Goal: Contribute content: Add original content to the website for others to see

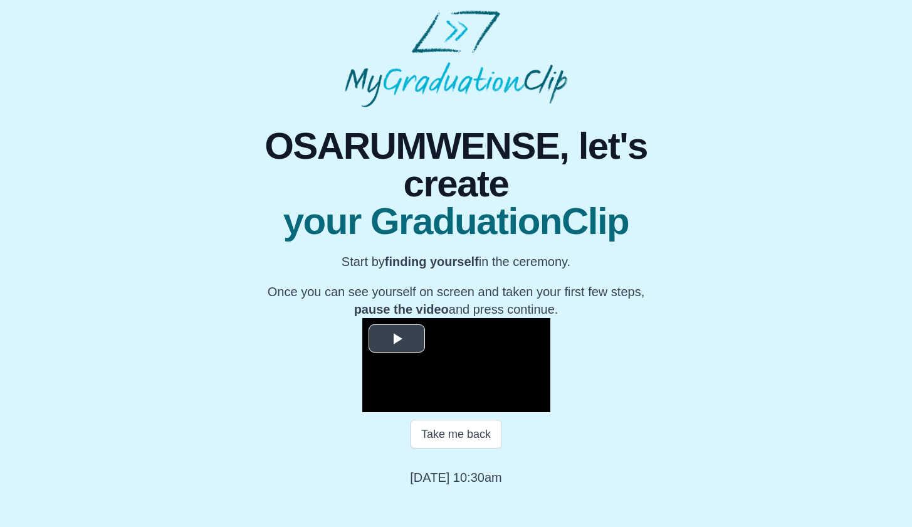
scroll to position [47, 0]
click at [397, 338] on span "Video Player" at bounding box center [397, 338] width 0 height 0
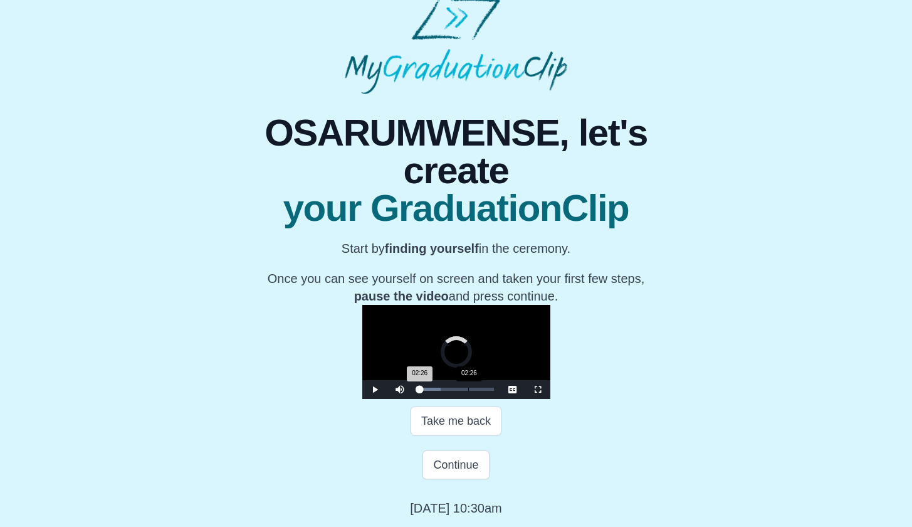
click at [413, 399] on div "Loaded : 0% 02:26 02:26 Progress : 0%" at bounding box center [457, 389] width 88 height 19
click at [413, 399] on div "Loaded : 0% 03:54 02:27 Progress : 0%" at bounding box center [457, 389] width 88 height 19
click at [419, 391] on div "Loaded : 0% 05:16 03:58 Progress : 0%" at bounding box center [456, 388] width 75 height 3
click at [419, 391] on div "Loaded : 0% 06:04 06:04 Progress : 0%" at bounding box center [456, 388] width 75 height 3
click at [428, 399] on div "Loaded : 0% 06:57 06:57 Progress : 0%" at bounding box center [457, 389] width 88 height 19
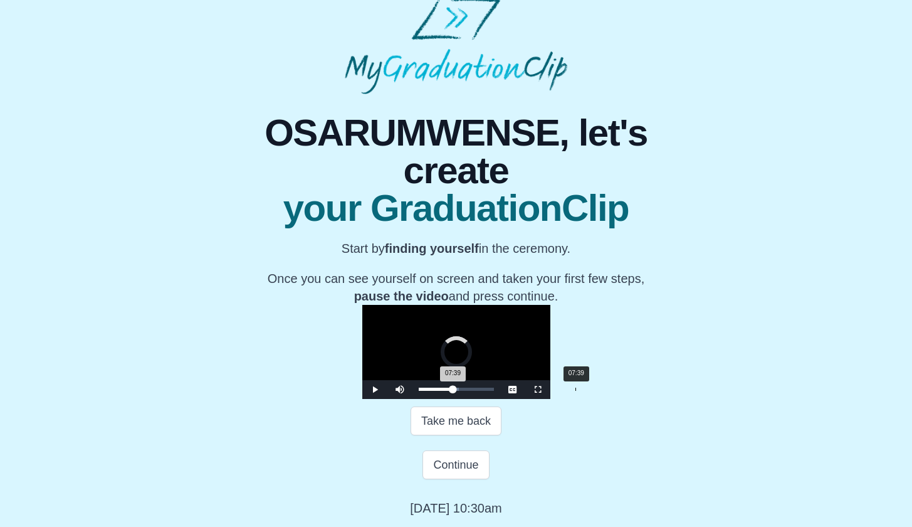
click at [442, 399] on div "Loaded : 0% 07:39 07:39 Progress : 0%" at bounding box center [457, 389] width 88 height 19
click at [455, 399] on div "Loaded : 0% 08:16 07:40 Progress : 0%" at bounding box center [457, 389] width 88 height 19
click at [470, 399] on div "Loaded : 0% 09:00 08:17 Progress : 0%" at bounding box center [457, 389] width 88 height 19
click at [483, 399] on div "Loaded : 0% 09:38 09:02 Progress : 0%" at bounding box center [457, 389] width 88 height 19
click at [494, 391] on div "Loaded : 0% 10:11 10:11 Progress : 0%" at bounding box center [456, 388] width 75 height 3
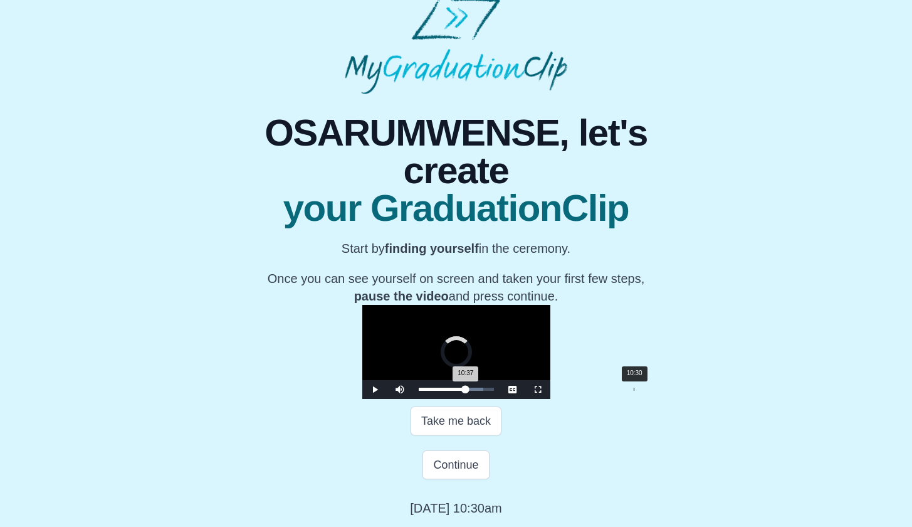
click at [494, 391] on div "Loaded : 0% 10:30 10:37 Progress : 0%" at bounding box center [456, 388] width 75 height 3
click at [500, 399] on div "Loaded : 0% 11:23 11:23 Progress : 0%" at bounding box center [457, 389] width 88 height 19
click at [500, 399] on div "Loaded : 0% 11:16 11:16 Progress : 0%" at bounding box center [457, 389] width 88 height 19
click at [375, 389] on span "Video Player" at bounding box center [375, 389] width 0 height 0
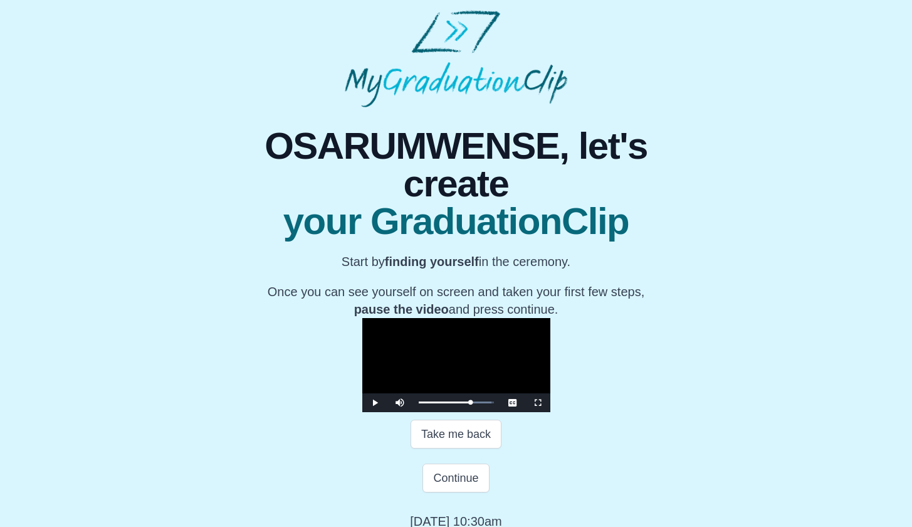
scroll to position [176, 0]
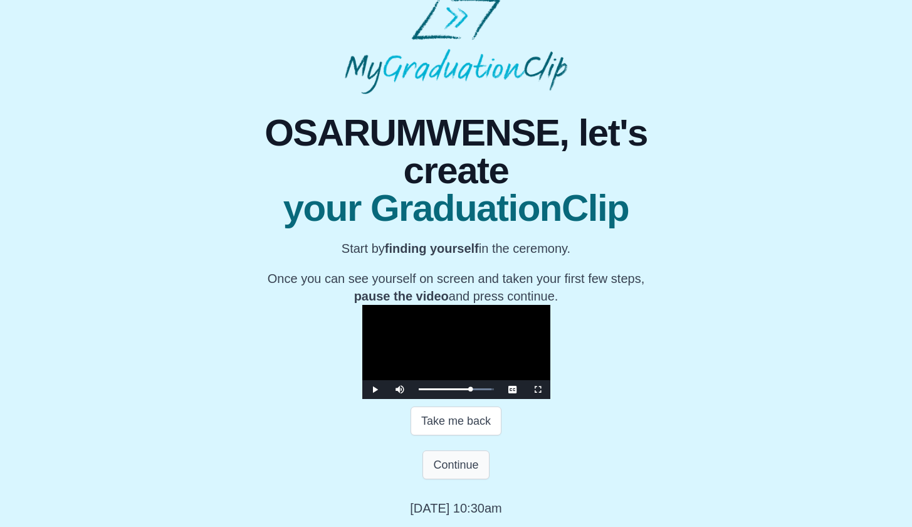
click at [453, 465] on button "Continue" at bounding box center [456, 464] width 66 height 29
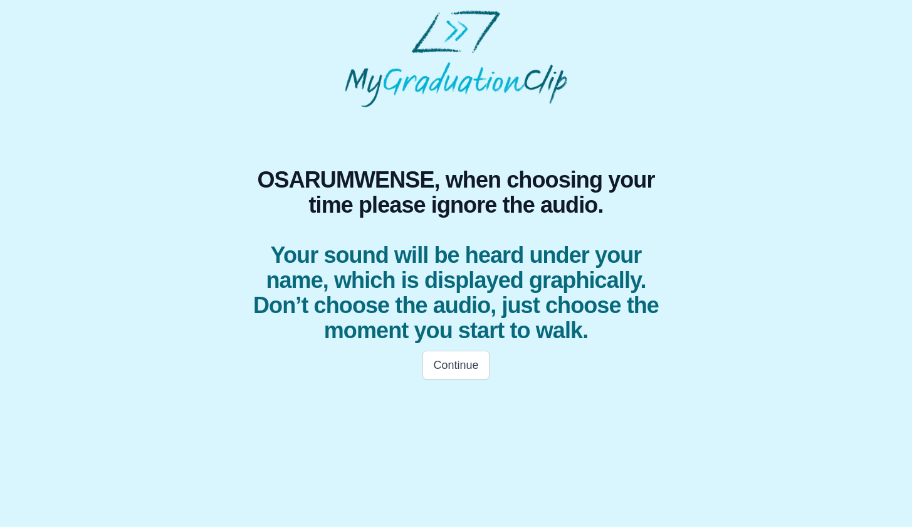
scroll to position [0, 0]
click at [478, 365] on button "Continue" at bounding box center [461, 365] width 66 height 29
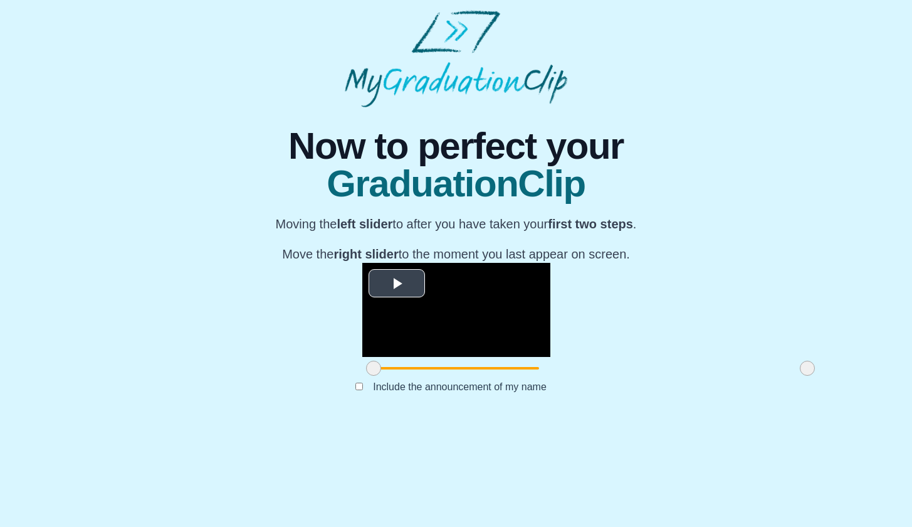
scroll to position [65, 0]
click at [397, 283] on span "Video Player" at bounding box center [397, 283] width 0 height 0
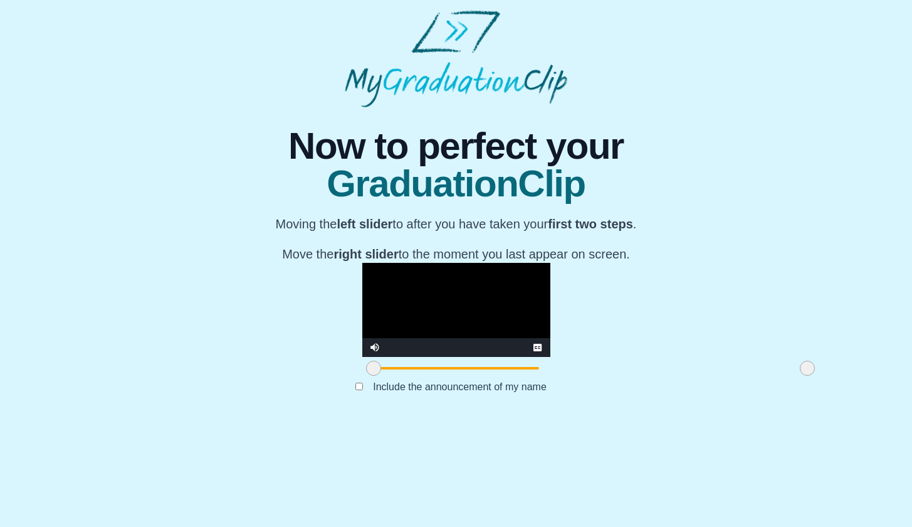
click at [374, 369] on span at bounding box center [591, 368] width 434 height 3
click at [366, 376] on span at bounding box center [373, 367] width 15 height 15
drag, startPoint x: 641, startPoint y: 466, endPoint x: 215, endPoint y: 459, distance: 426.4
click at [215, 418] on div "**********" at bounding box center [456, 262] width 892 height 311
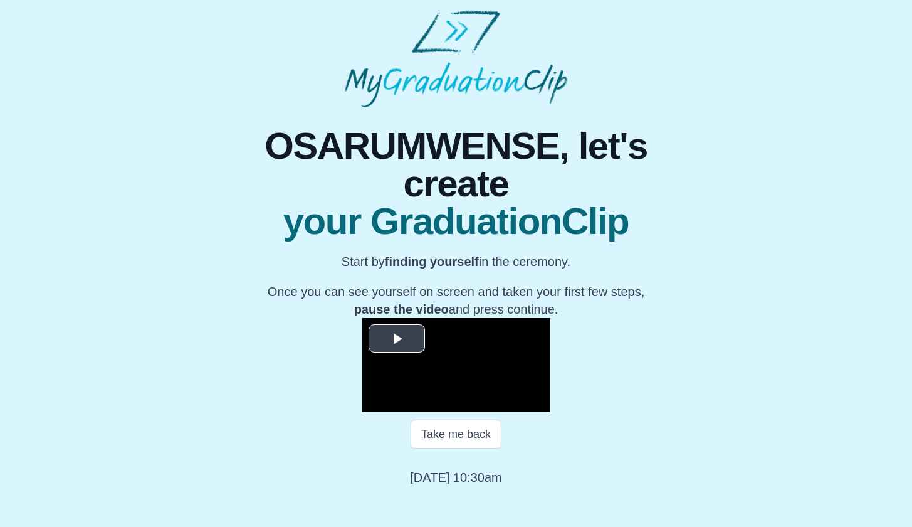
click at [397, 338] on span "Video Player" at bounding box center [397, 338] width 0 height 0
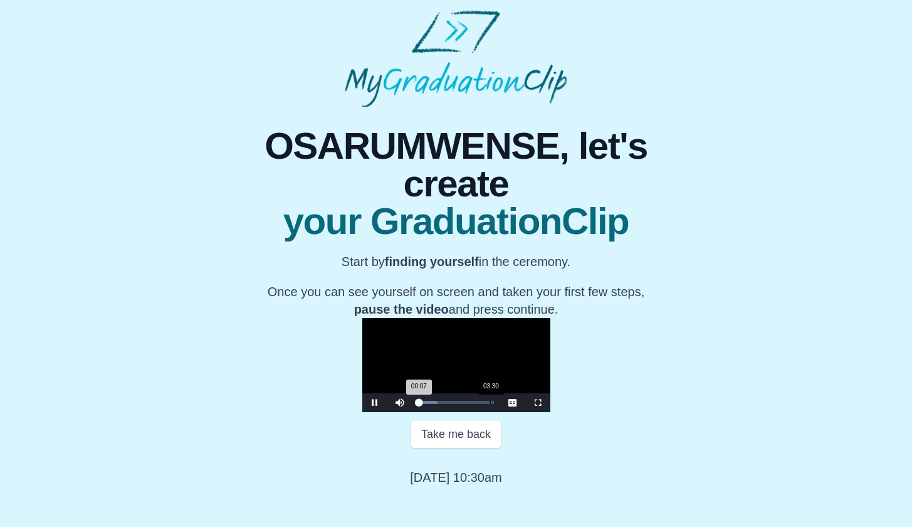
click at [413, 412] on div "Loaded : 0% 03:30 00:07 Progress : 0%" at bounding box center [457, 402] width 88 height 19
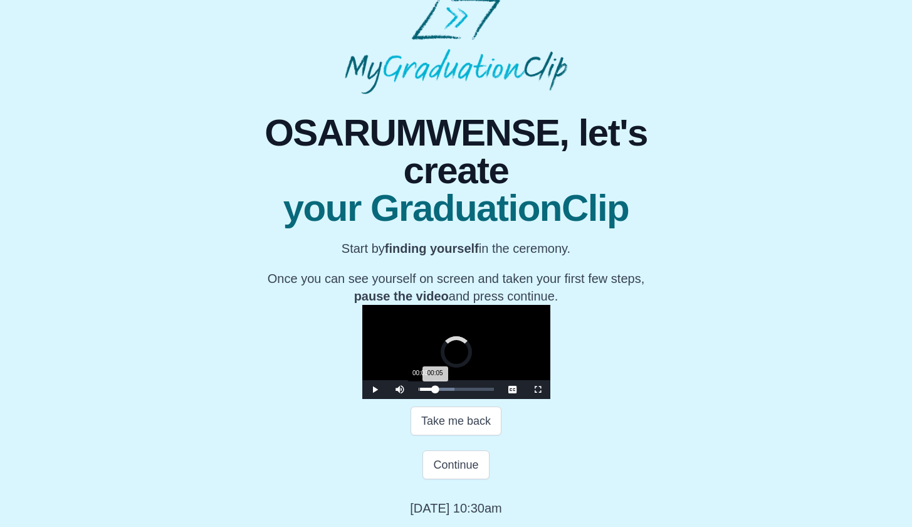
click at [419, 391] on div "00:03" at bounding box center [419, 388] width 1 height 3
click at [419, 391] on div "Loaded : 0% 02:32 00:31 Progress : 0%" at bounding box center [456, 388] width 75 height 3
click at [413, 399] on div "Loaded : 0% 03:41 03:52 Progress : 0%" at bounding box center [457, 389] width 88 height 19
click at [419, 391] on div "Loaded : 0% 04:36 04:36 Progress : 0%" at bounding box center [456, 388] width 75 height 3
click at [419, 391] on div "Loaded : 0% 05:24 05:24 Progress : 0%" at bounding box center [456, 388] width 75 height 3
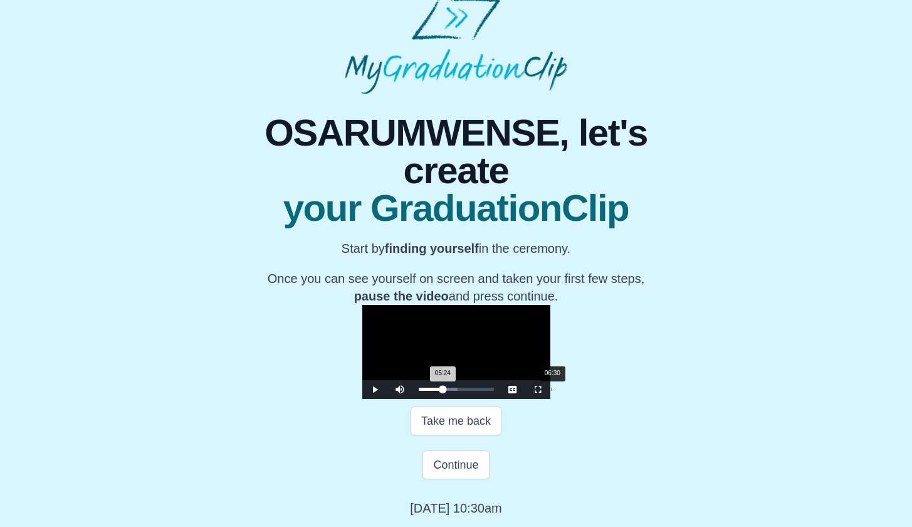
click at [419, 391] on div "Loaded : 0% 06:30 05:24 Progress : 0%" at bounding box center [456, 388] width 75 height 3
click at [437, 391] on div "Loaded : 0% 07:23 06:30 Progress : 0%" at bounding box center [456, 388] width 75 height 3
click at [458, 391] on div "Loaded : 0% 08:27 07:26 Progress : 0%" at bounding box center [456, 388] width 75 height 3
click at [470, 391] on div "Loaded : 0% 09:02 08:28 Progress : 0%" at bounding box center [456, 388] width 75 height 3
click at [487, 391] on div "Loaded : 0% 09:51 09:03 Progress : 0%" at bounding box center [456, 388] width 75 height 3
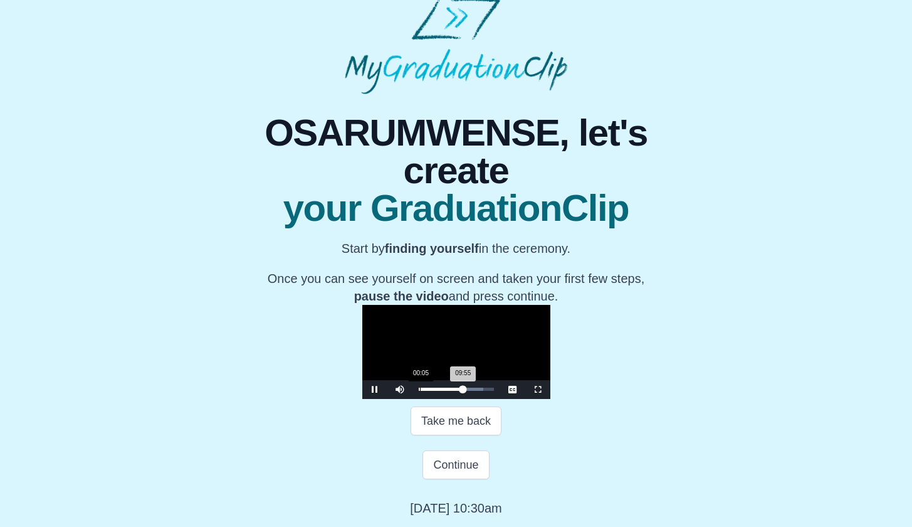
click at [413, 399] on div "Loaded : 0% 00:05 09:55 Progress : 0%" at bounding box center [457, 389] width 88 height 19
click at [413, 399] on div "Loaded : 0% 00:25 00:05 Progress : 0%" at bounding box center [457, 389] width 88 height 19
click at [419, 391] on div "00:25 Progress : 0%" at bounding box center [420, 388] width 2 height 3
click at [413, 399] on div "Loaded : 0% 00:53 00:35 Progress : 0%" at bounding box center [457, 389] width 88 height 19
click at [419, 391] on div "Loaded : 0% 01:15 00:55 Progress : 0%" at bounding box center [456, 388] width 75 height 3
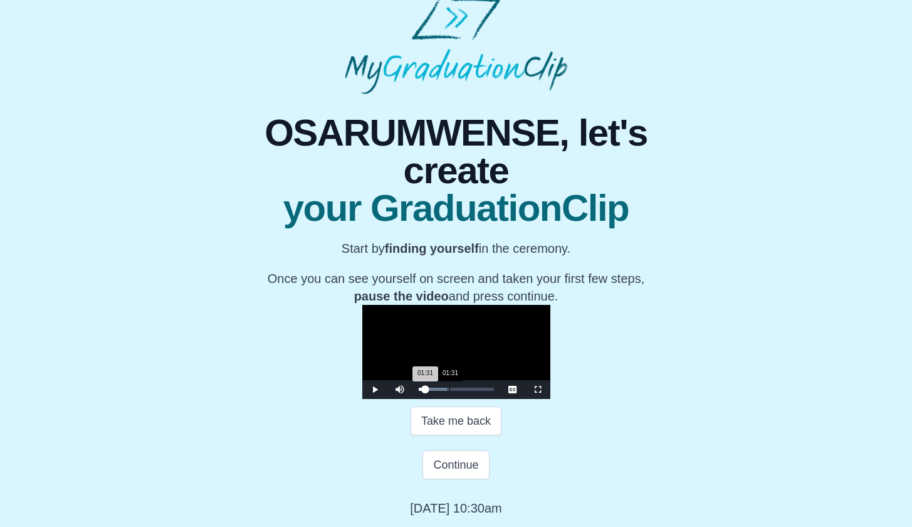
click at [419, 391] on div "Loaded : 0% 01:31 01:31 Progress : 0%" at bounding box center [456, 388] width 75 height 3
click at [419, 391] on div "01:42 Progress : 0%" at bounding box center [423, 388] width 8 height 3
click at [419, 391] on div "Loaded : 0% 01:57 01:43 Progress : 0%" at bounding box center [456, 388] width 75 height 3
click at [419, 391] on div "01:59 Progress : 0%" at bounding box center [423, 388] width 9 height 3
click at [414, 399] on div "Loaded : 0% 06:19 06:19 Progress : 0%" at bounding box center [457, 389] width 88 height 19
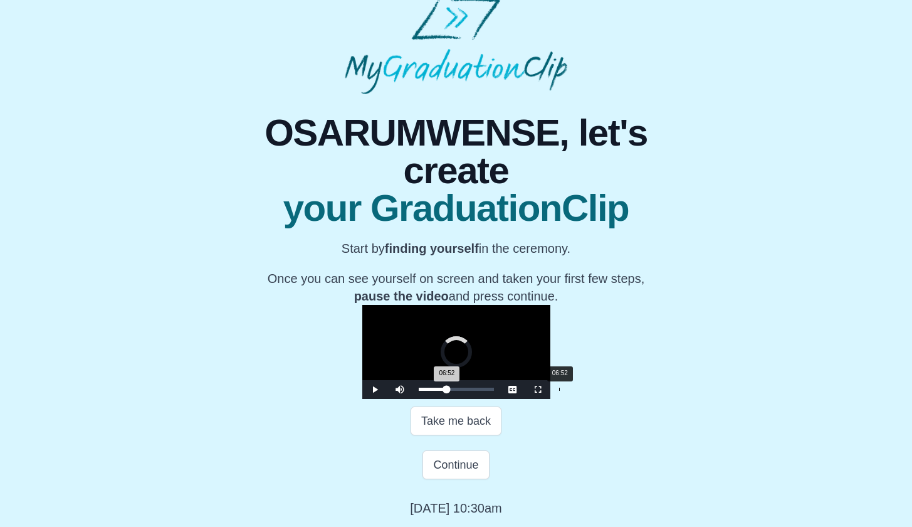
click at [426, 399] on div "Loaded : 0% 06:52 06:52 Progress : 0%" at bounding box center [457, 389] width 88 height 19
click at [434, 399] on div "Loaded : 0% 07:16 07:16 Progress : 0%" at bounding box center [457, 389] width 88 height 19
click at [441, 391] on div "Loaded : 0% 07:38 07:38 Progress : 0%" at bounding box center [456, 388] width 75 height 3
click at [448, 399] on div "Loaded : 0% 07:56 07:39 Progress : 0%" at bounding box center [457, 389] width 88 height 19
click at [446, 391] on div "07:52 Progress : 0%" at bounding box center [437, 388] width 36 height 3
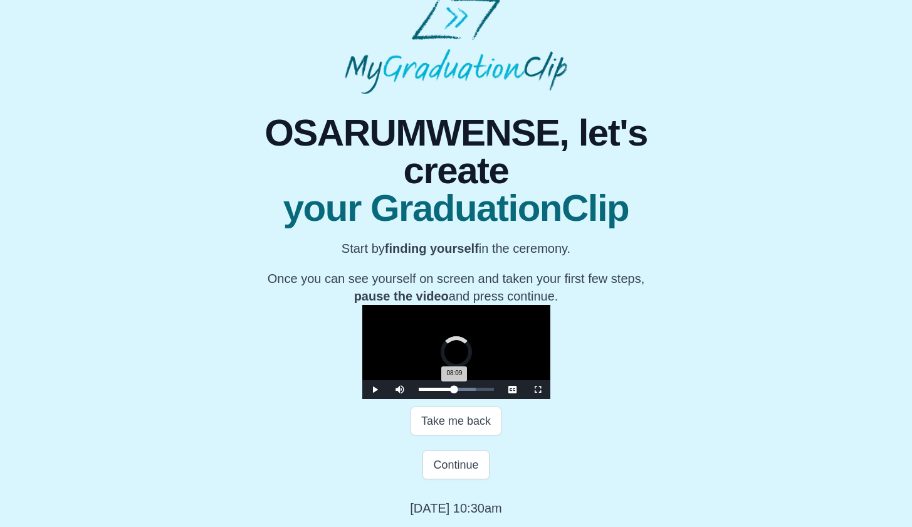
click at [452, 391] on div "08:09 Progress : 0%" at bounding box center [437, 388] width 36 height 3
click at [455, 391] on div "08:10 Progress : 0%" at bounding box center [437, 388] width 37 height 3
click at [456, 391] on div "08:17 Progress : 0%" at bounding box center [437, 388] width 37 height 3
click at [457, 391] on div "08:26 Progress : 0%" at bounding box center [438, 388] width 38 height 3
click at [457, 391] on div "08:29 Progress : 0%" at bounding box center [438, 388] width 38 height 3
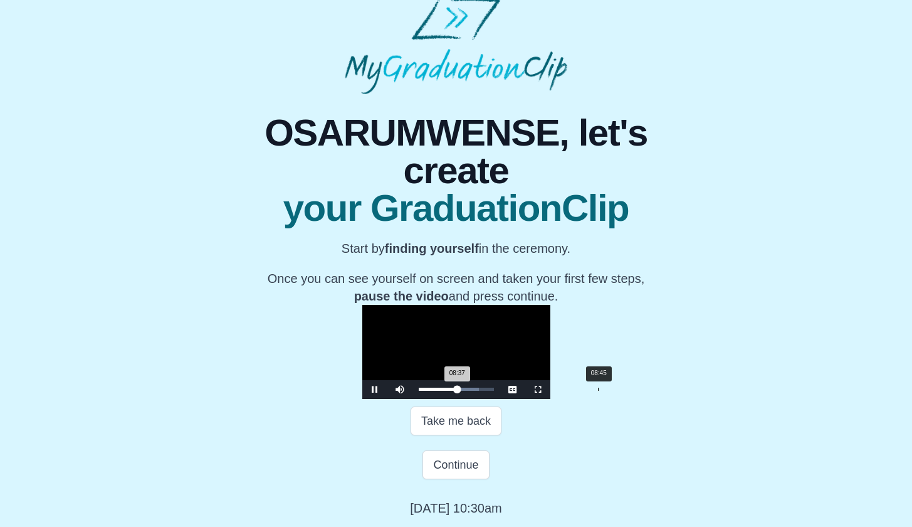
click at [458, 391] on div "08:37 Progress : 0%" at bounding box center [438, 388] width 39 height 3
click at [458, 391] on div "08:47 Progress : 0%" at bounding box center [438, 388] width 39 height 3
click at [460, 391] on div "09:04 Progress : 0%" at bounding box center [439, 388] width 41 height 3
click at [461, 391] on div "09:16 Progress : 0%" at bounding box center [440, 388] width 42 height 3
click at [483, 391] on div "Loaded : 0% 09:38 09:18 Progress : 0%" at bounding box center [456, 388] width 75 height 3
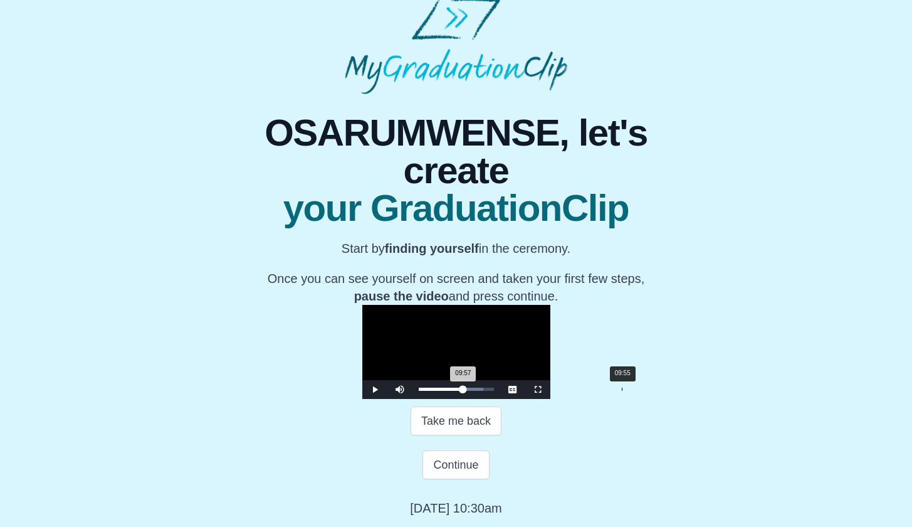
click at [489, 399] on div "Loaded : 0% 09:55 09:57 Progress : 0%" at bounding box center [457, 389] width 88 height 19
click at [497, 399] on div "Loaded : 0% 10:17 09:58 Progress : 0%" at bounding box center [457, 389] width 88 height 19
click at [500, 399] on div "Loaded : 0% 10:35 10:35 Progress : 0%" at bounding box center [457, 389] width 88 height 19
click at [500, 399] on div "Loaded : 0% 10:52 10:52 Progress : 0%" at bounding box center [457, 389] width 88 height 19
click at [500, 399] on div "Loaded : 0% 11:10 11:10 Progress : 0%" at bounding box center [457, 389] width 88 height 19
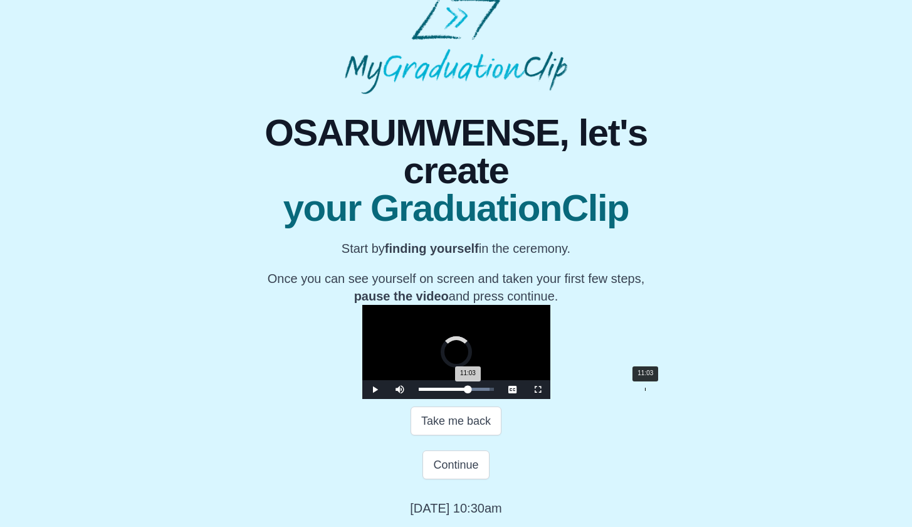
click at [468, 391] on div "11:03 Progress : 0%" at bounding box center [444, 388] width 50 height 3
click at [507, 334] on video "Video Player" at bounding box center [456, 352] width 188 height 94
click at [470, 391] on div "11:22 Progress : 0%" at bounding box center [444, 388] width 51 height 3
click at [531, 374] on video "Video Player" at bounding box center [456, 352] width 188 height 94
click at [550, 366] on video "Video Player" at bounding box center [456, 352] width 188 height 94
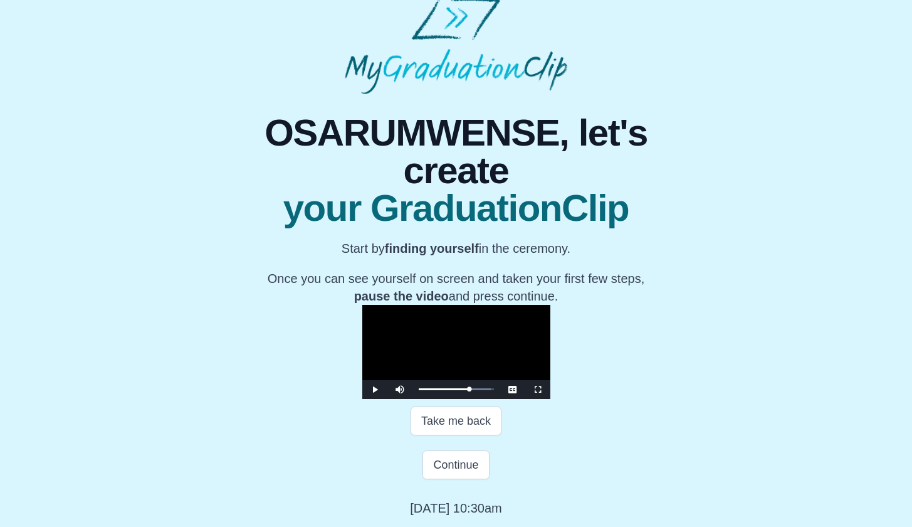
click at [550, 366] on video "Video Player" at bounding box center [456, 352] width 188 height 94
click at [469, 391] on div "11:12 Progress : 0%" at bounding box center [444, 388] width 50 height 3
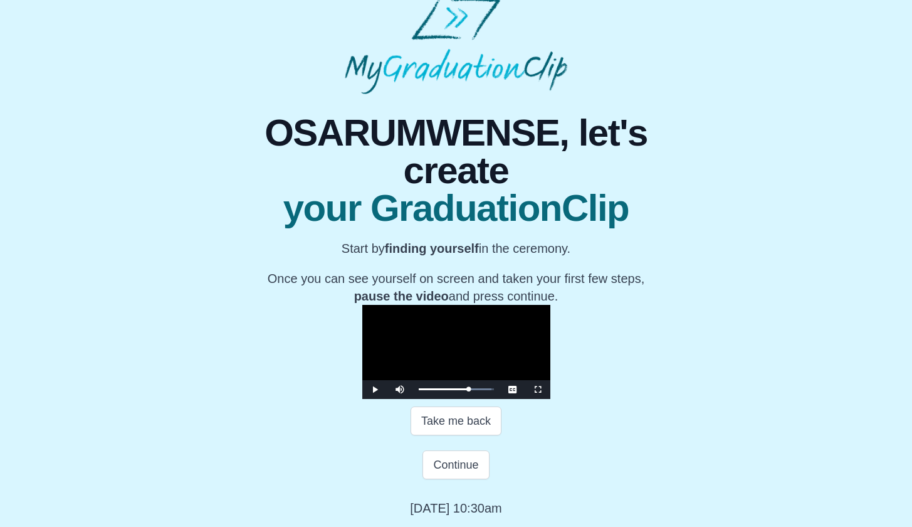
click at [535, 376] on video "Video Player" at bounding box center [456, 352] width 188 height 94
click at [535, 372] on video "Video Player" at bounding box center [456, 352] width 188 height 94
click at [502, 374] on video "Video Player" at bounding box center [456, 352] width 188 height 94
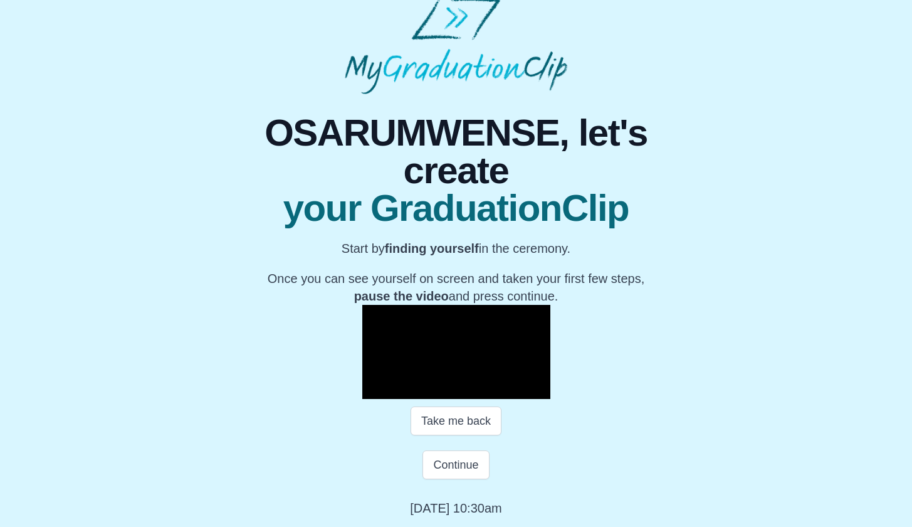
click at [502, 374] on video "Video Player" at bounding box center [456, 352] width 188 height 94
click at [470, 391] on div "11:22 Progress : 0%" at bounding box center [444, 388] width 51 height 3
click at [535, 384] on video "Video Player" at bounding box center [456, 352] width 188 height 94
click at [550, 363] on video "Video Player" at bounding box center [456, 352] width 188 height 94
click at [550, 379] on video "Video Player" at bounding box center [456, 352] width 188 height 94
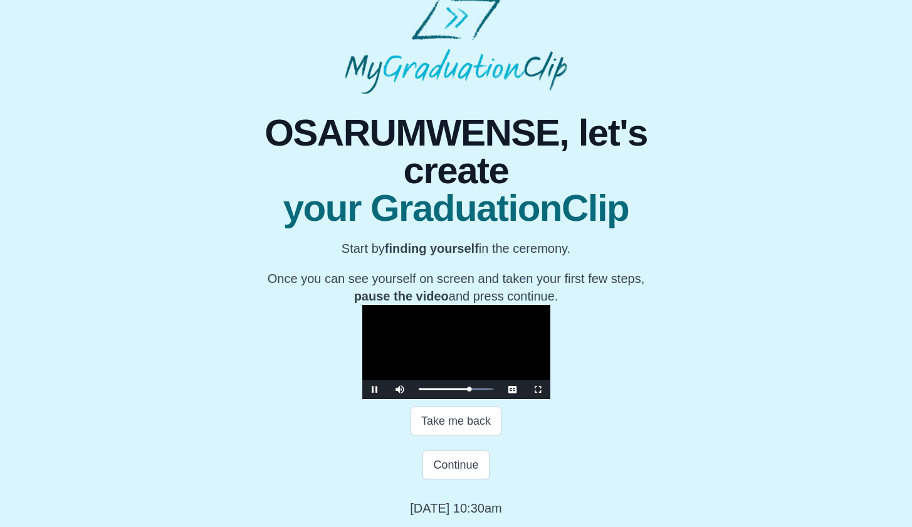
click at [550, 379] on video "Video Player" at bounding box center [456, 352] width 188 height 94
click at [465, 479] on button "Continue" at bounding box center [456, 464] width 66 height 29
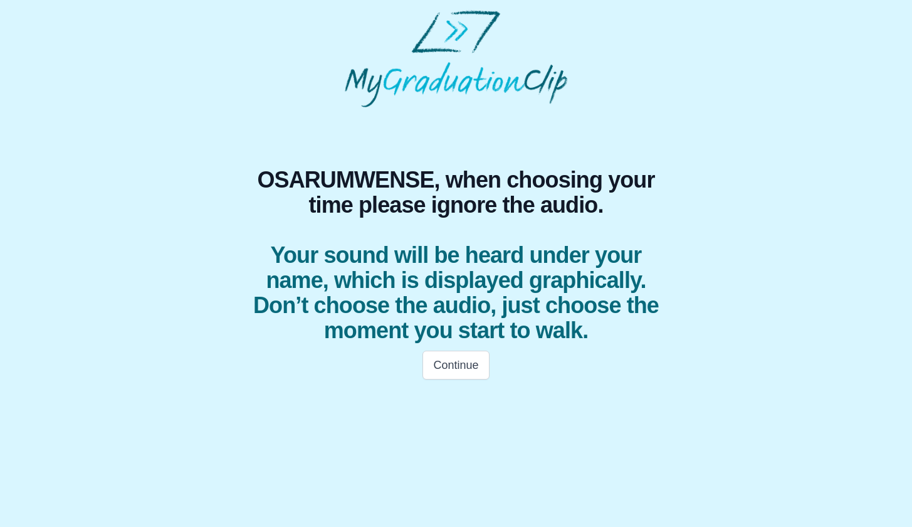
scroll to position [0, 0]
click at [473, 374] on button "Continue" at bounding box center [461, 365] width 66 height 29
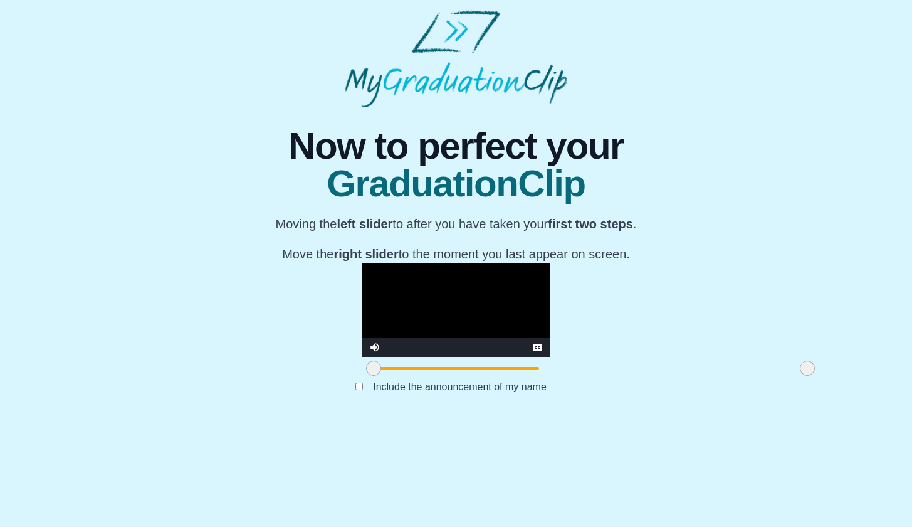
click at [456, 357] on video "Video Player" at bounding box center [456, 310] width 188 height 94
click at [423, 280] on video "Video Player" at bounding box center [456, 310] width 188 height 94
click at [549, 300] on video "Video Player" at bounding box center [456, 310] width 188 height 94
drag, startPoint x: 673, startPoint y: 468, endPoint x: 681, endPoint y: 465, distance: 9.1
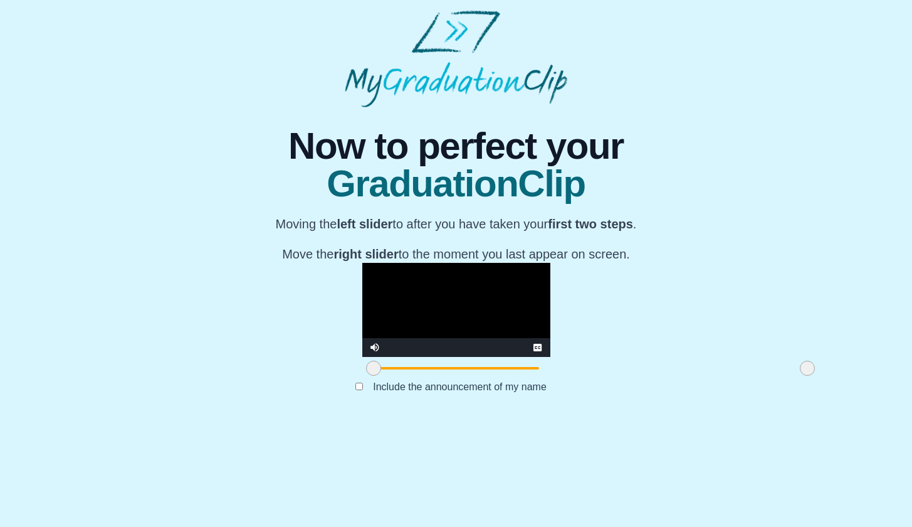
click at [796, 379] on div at bounding box center [807, 368] width 23 height 23
drag, startPoint x: 234, startPoint y: 465, endPoint x: 478, endPoint y: 463, distance: 244.5
click at [611, 376] on span at bounding box center [618, 367] width 15 height 15
drag, startPoint x: 479, startPoint y: 466, endPoint x: 487, endPoint y: 464, distance: 8.4
click at [619, 376] on span at bounding box center [626, 367] width 15 height 15
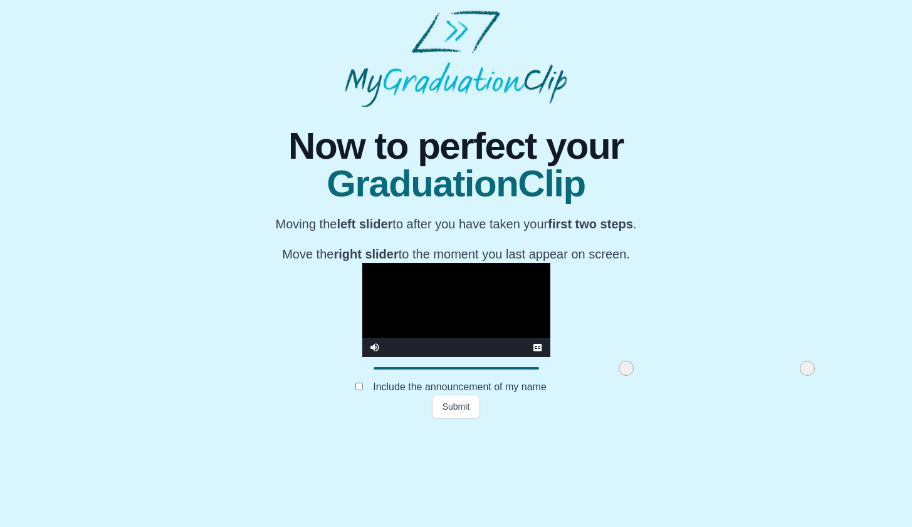
click at [441, 357] on video "Video Player" at bounding box center [456, 310] width 188 height 94
drag, startPoint x: 488, startPoint y: 466, endPoint x: 481, endPoint y: 466, distance: 6.9
click at [613, 376] on span at bounding box center [620, 367] width 15 height 15
click at [465, 357] on video "Video Player" at bounding box center [456, 310] width 188 height 94
drag, startPoint x: 484, startPoint y: 468, endPoint x: 341, endPoint y: 460, distance: 143.1
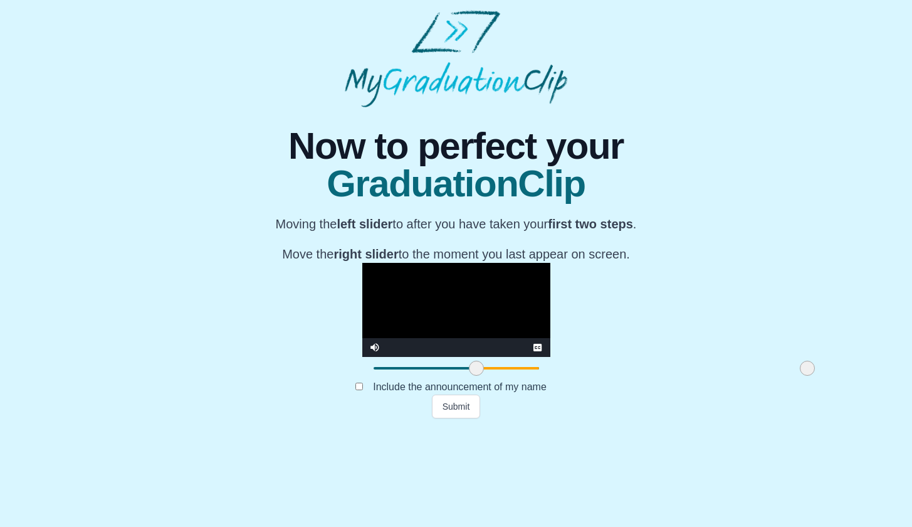
click at [469, 376] on span at bounding box center [476, 367] width 15 height 15
click at [794, 376] on span at bounding box center [801, 367] width 15 height 15
drag, startPoint x: 666, startPoint y: 465, endPoint x: 689, endPoint y: 465, distance: 22.6
click at [689, 418] on div "**********" at bounding box center [456, 262] width 892 height 311
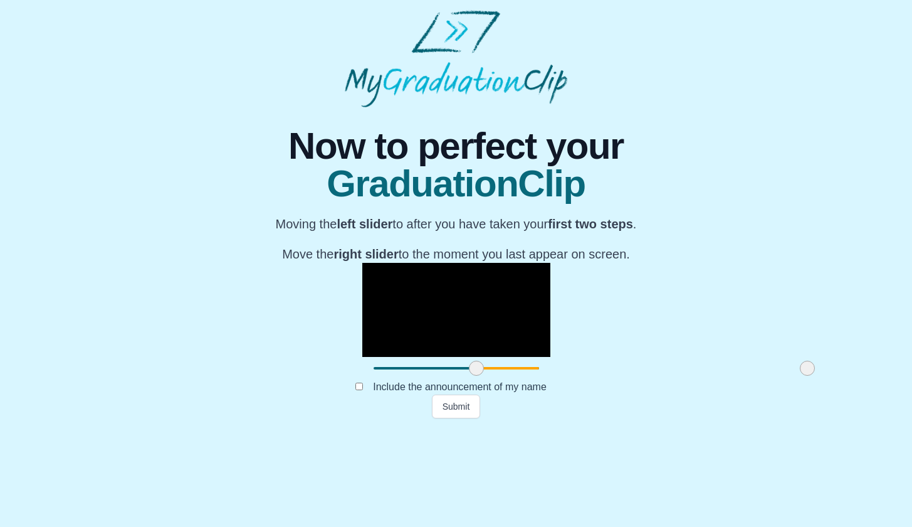
click at [416, 357] on video "Video Player" at bounding box center [456, 310] width 188 height 94
drag, startPoint x: 318, startPoint y: 465, endPoint x: 237, endPoint y: 461, distance: 81.0
click at [366, 376] on span at bounding box center [373, 367] width 15 height 15
drag, startPoint x: 243, startPoint y: 464, endPoint x: 356, endPoint y: 464, distance: 112.8
click at [480, 376] on span at bounding box center [487, 367] width 15 height 15
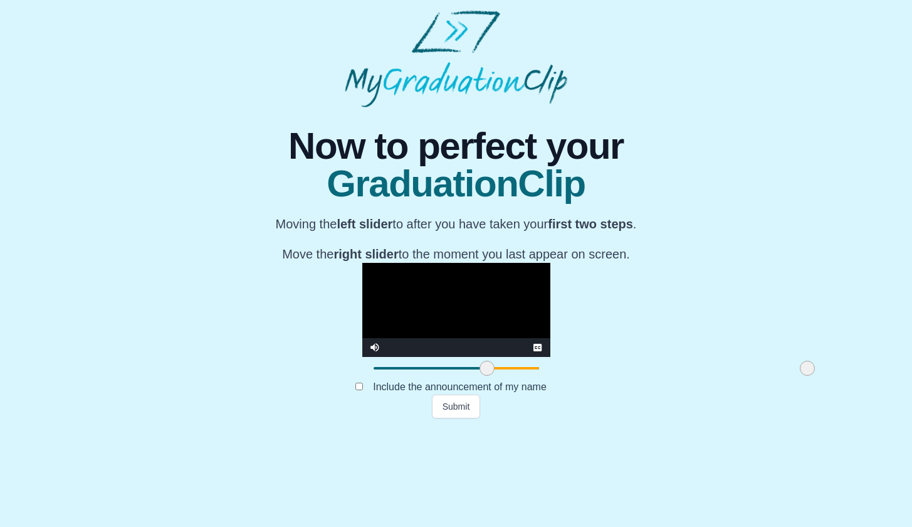
click at [509, 357] on video "Video Player" at bounding box center [456, 310] width 188 height 94
click at [500, 357] on video "Video Player" at bounding box center [456, 310] width 188 height 94
click at [498, 357] on video "Video Player" at bounding box center [456, 310] width 188 height 94
click at [476, 376] on span at bounding box center [483, 367] width 15 height 15
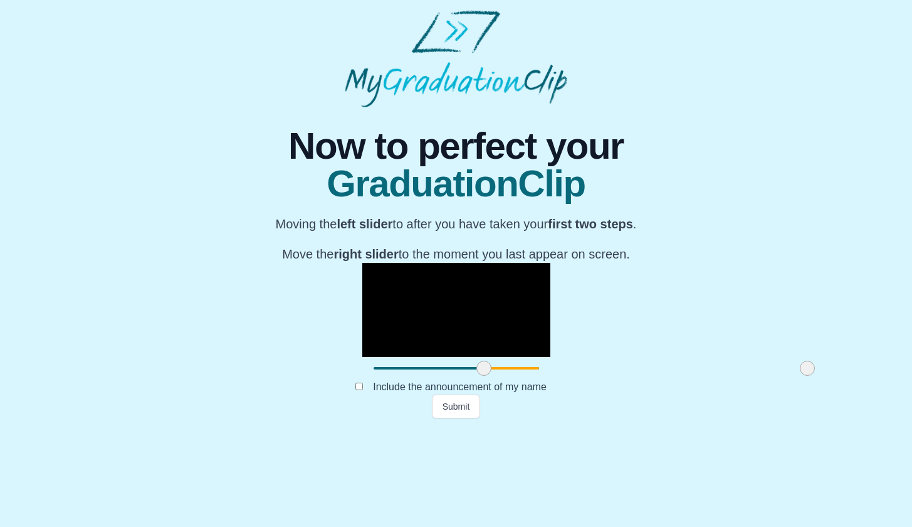
click at [396, 357] on video "Video Player" at bounding box center [456, 310] width 188 height 94
drag, startPoint x: 350, startPoint y: 467, endPoint x: 493, endPoint y: 463, distance: 143.0
click at [619, 376] on span at bounding box center [626, 367] width 15 height 15
click at [475, 357] on video "Video Player" at bounding box center [456, 310] width 188 height 94
drag, startPoint x: 494, startPoint y: 466, endPoint x: 488, endPoint y: 467, distance: 6.4
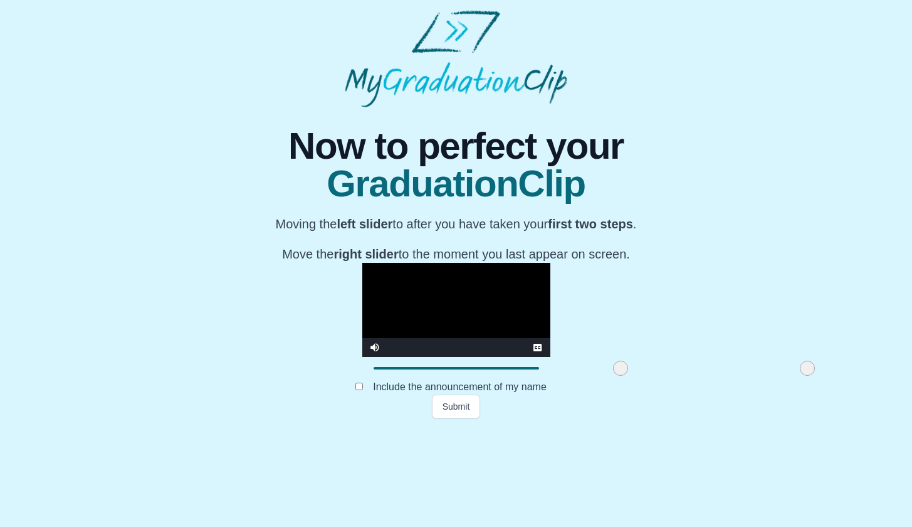
click at [613, 376] on span at bounding box center [620, 367] width 15 height 15
click at [486, 357] on video "Video Player" at bounding box center [456, 310] width 188 height 94
drag, startPoint x: 487, startPoint y: 470, endPoint x: 475, endPoint y: 467, distance: 12.2
click at [601, 376] on span at bounding box center [608, 367] width 15 height 15
click at [476, 357] on video "Video Player" at bounding box center [456, 310] width 188 height 94
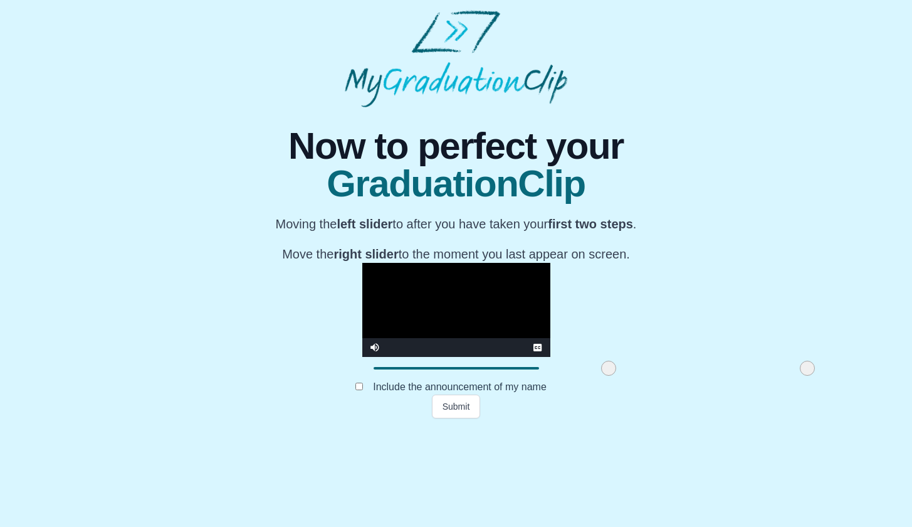
drag, startPoint x: 671, startPoint y: 466, endPoint x: 697, endPoint y: 462, distance: 26.7
click at [697, 418] on div "**********" at bounding box center [456, 262] width 892 height 311
click at [549, 357] on video "Video Player" at bounding box center [456, 310] width 188 height 94
drag, startPoint x: 673, startPoint y: 467, endPoint x: 730, endPoint y: 469, distance: 57.7
click at [729, 418] on div "**********" at bounding box center [456, 262] width 892 height 311
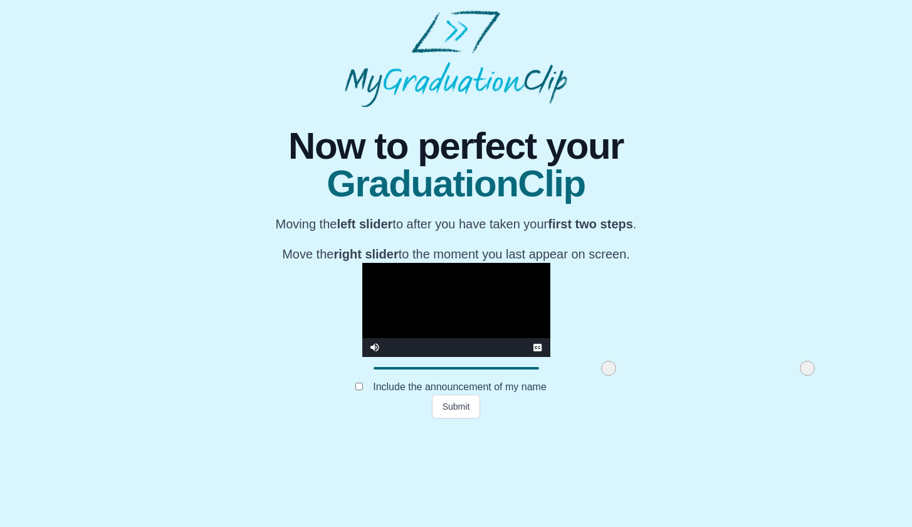
click at [536, 357] on video "Video Player" at bounding box center [456, 310] width 188 height 94
click at [601, 376] on span at bounding box center [608, 367] width 15 height 15
click at [492, 357] on video "Video Player" at bounding box center [456, 310] width 188 height 94
click at [470, 418] on button "Submit" at bounding box center [456, 406] width 49 height 24
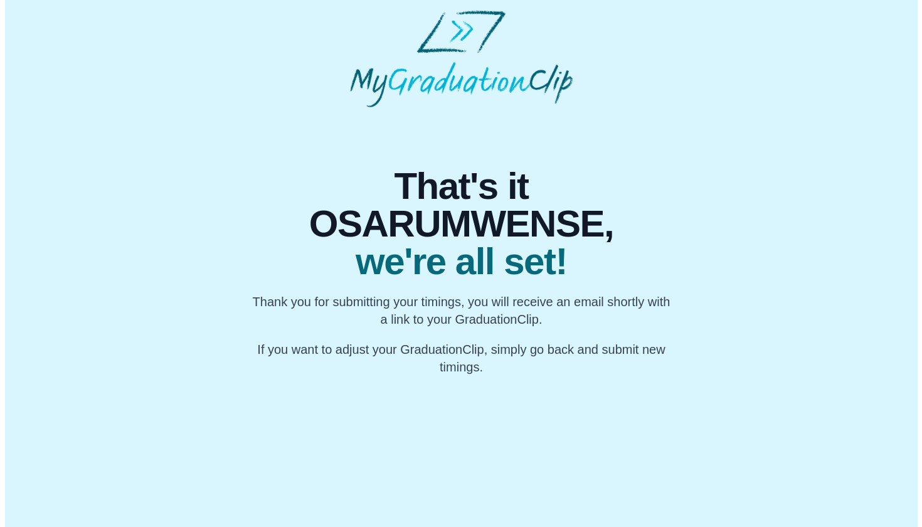
scroll to position [0, 0]
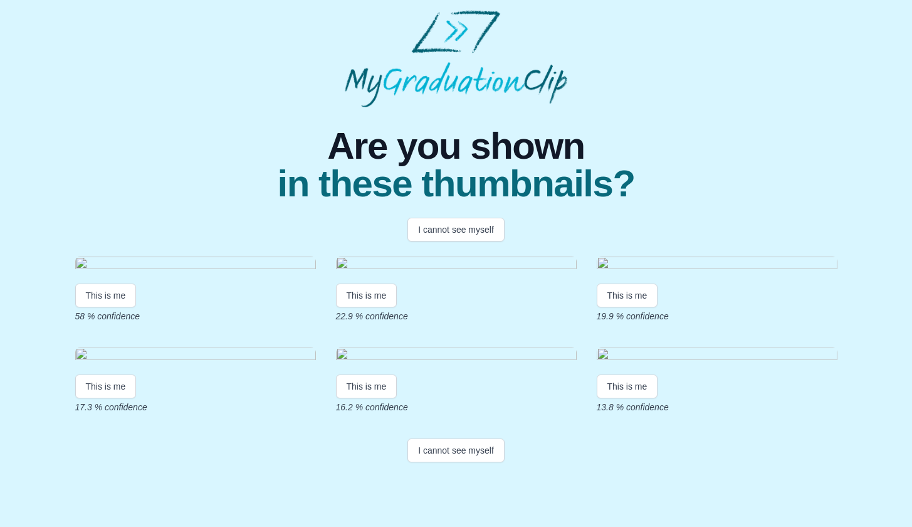
scroll to position [133, 0]
click at [117, 283] on button "This is me" at bounding box center [105, 295] width 61 height 24
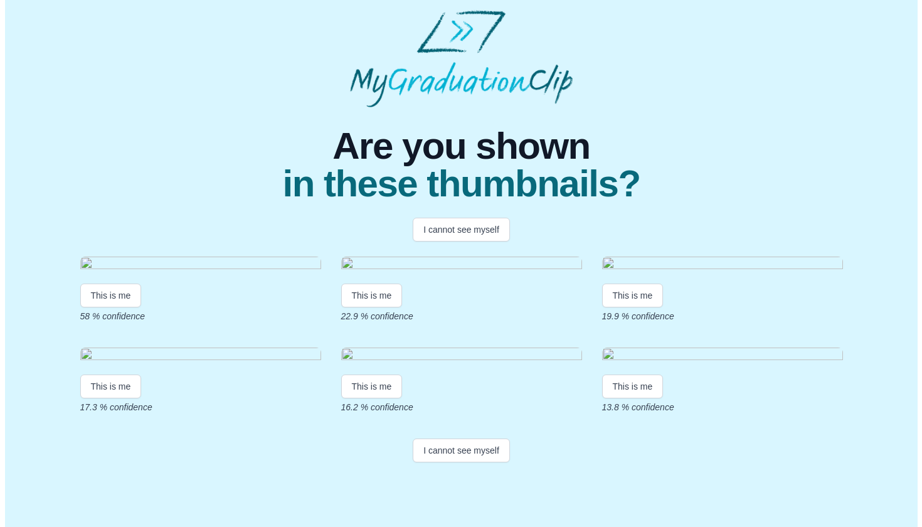
scroll to position [0, 0]
